Goal: Navigation & Orientation: Find specific page/section

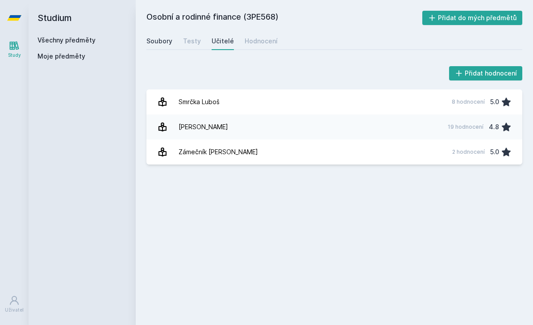
click at [158, 46] on link "Soubory" at bounding box center [159, 41] width 26 height 18
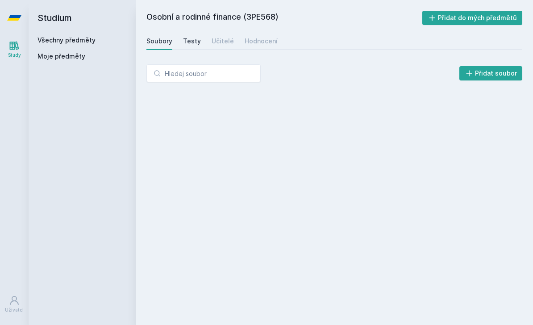
click at [184, 42] on div "Testy" at bounding box center [192, 41] width 18 height 9
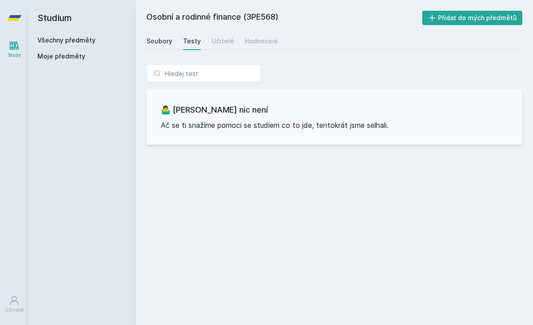
click at [159, 43] on div "Soubory" at bounding box center [159, 41] width 26 height 9
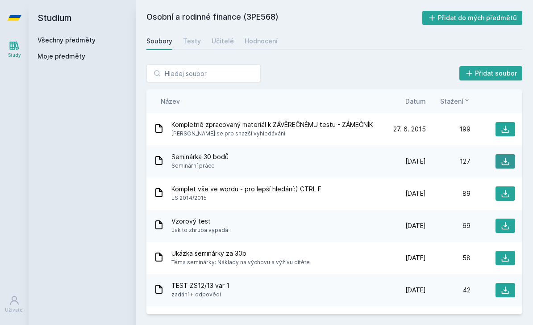
click at [511, 161] on button at bounding box center [506, 161] width 20 height 14
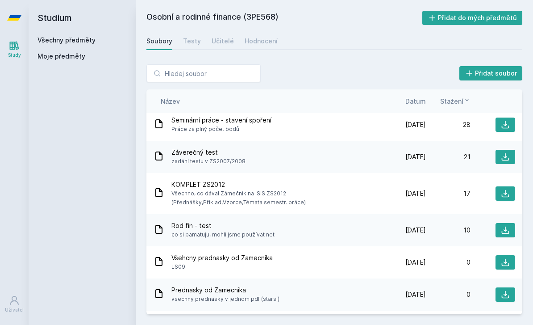
scroll to position [3, 0]
click at [513, 125] on button at bounding box center [506, 124] width 20 height 14
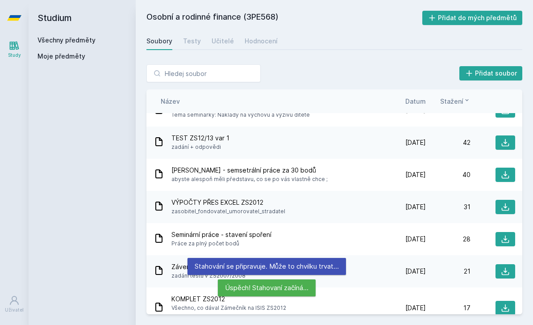
scroll to position [146, 0]
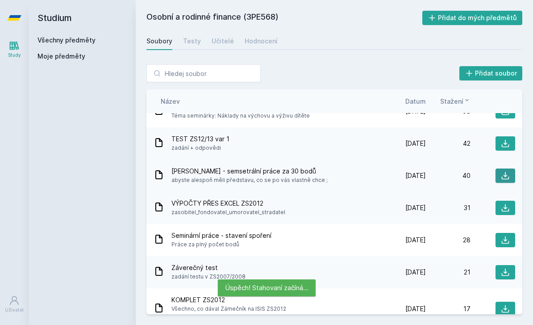
click at [505, 174] on icon at bounding box center [506, 176] width 8 height 8
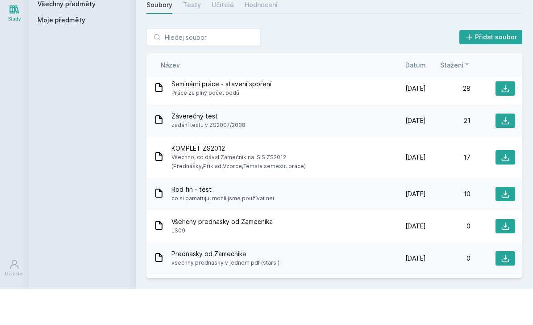
scroll to position [29, 0]
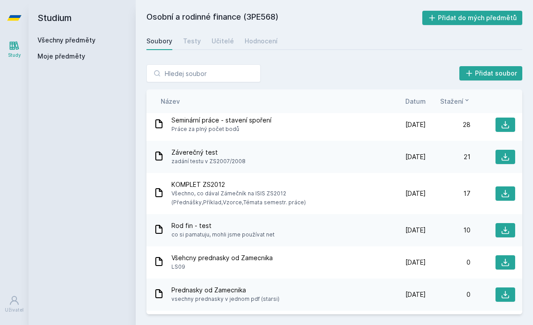
click at [317, 285] on div "Prednasky od Zamecnika vsechny prednasky v jednom pdf (starsi)" at bounding box center [268, 294] width 228 height 18
click at [507, 291] on icon at bounding box center [506, 295] width 8 height 8
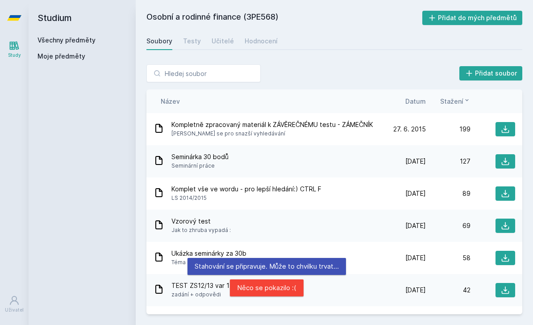
scroll to position [0, 0]
